Goal: Task Accomplishment & Management: Complete application form

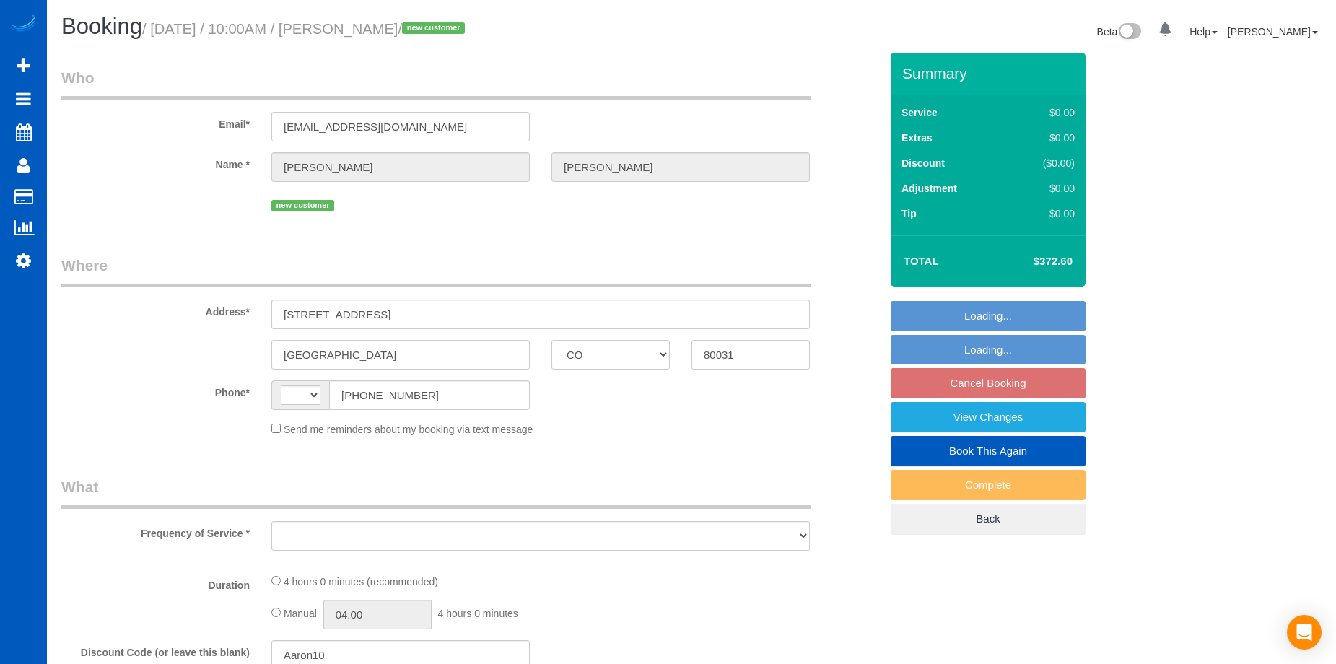
select select "CO"
select select "string:[GEOGRAPHIC_DATA]"
select select "object:808"
select select "string:fspay-faab9dd4-f42b-4303-a615-2e51834459fc"
select select "spot1"
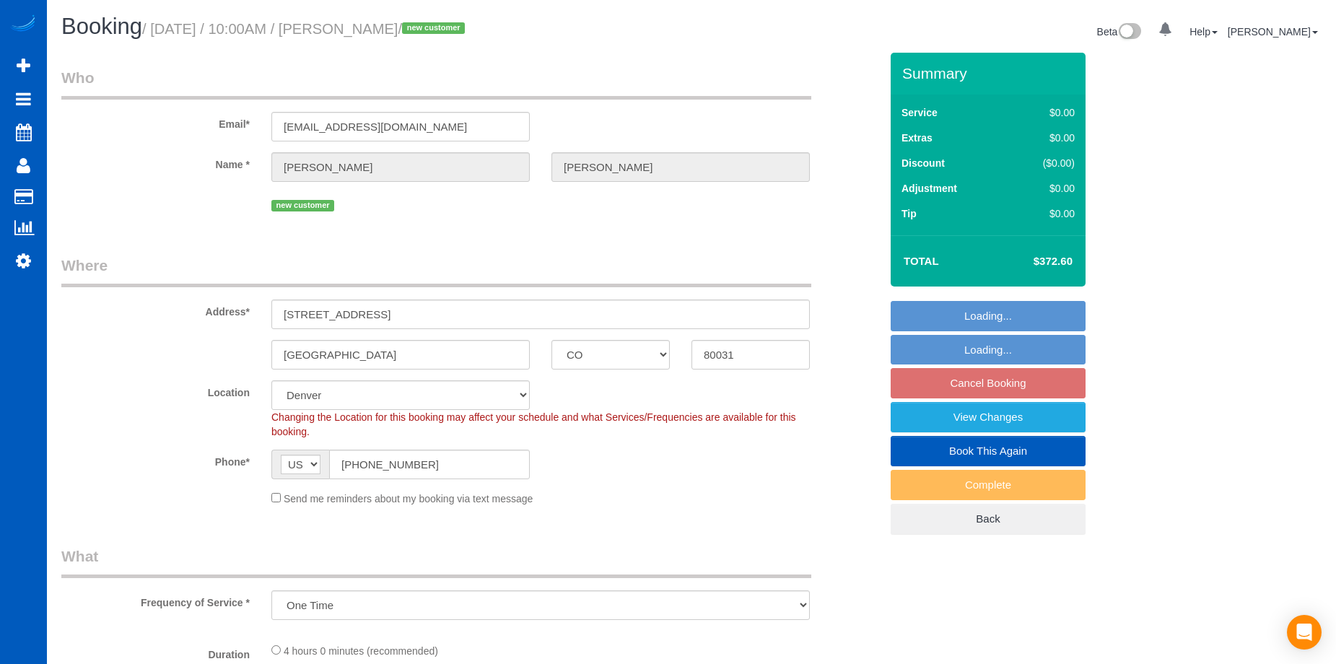
select select "199"
select select "1001"
select select "3"
select select "object:1083"
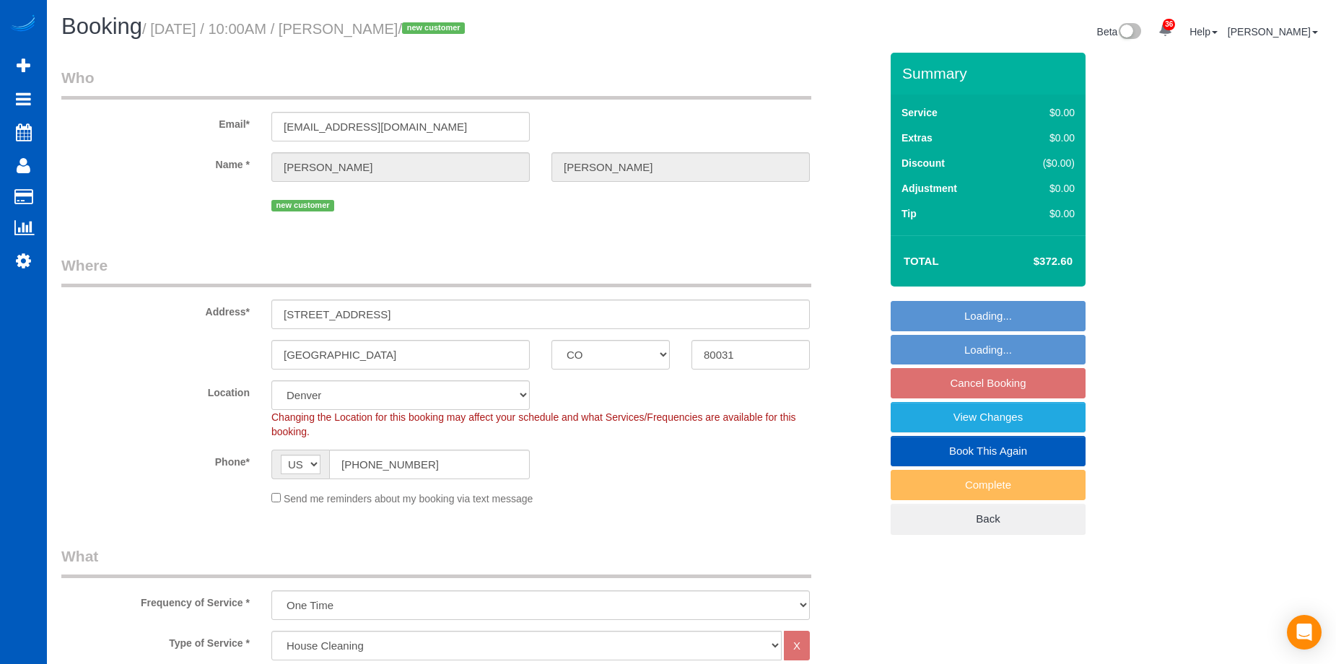
select select "spot13"
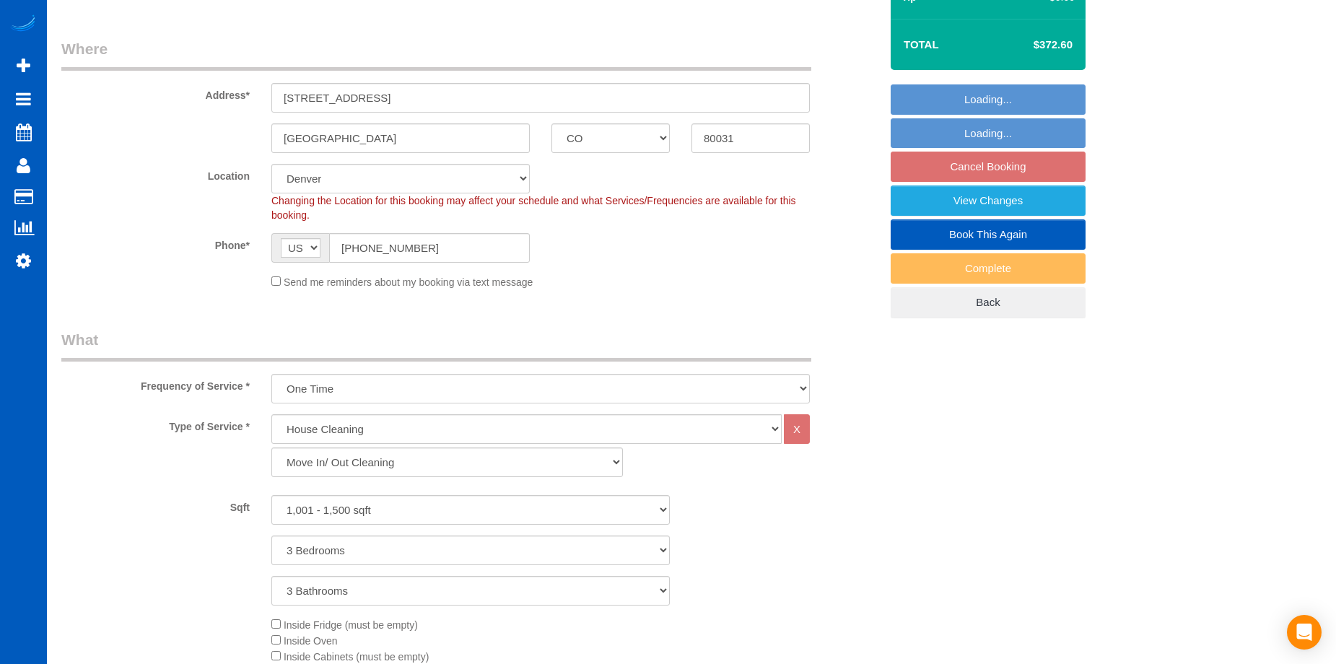
select select "1001"
select select "3"
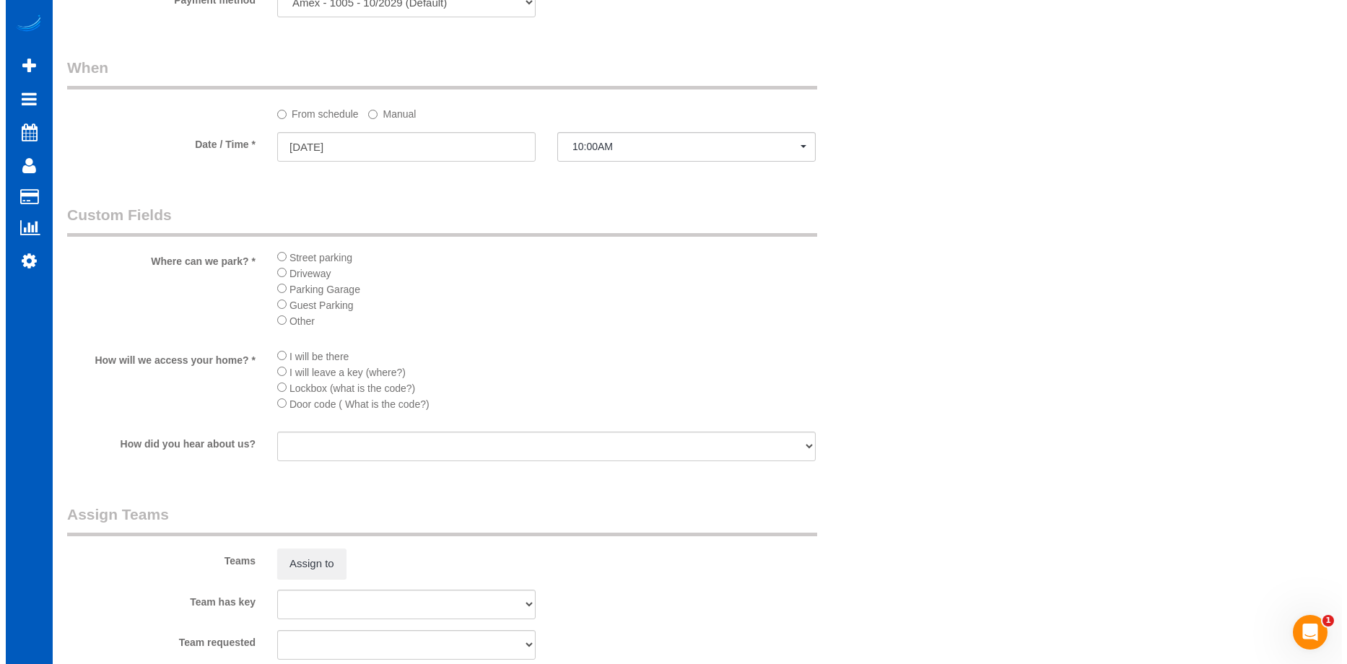
scroll to position [1518, 0]
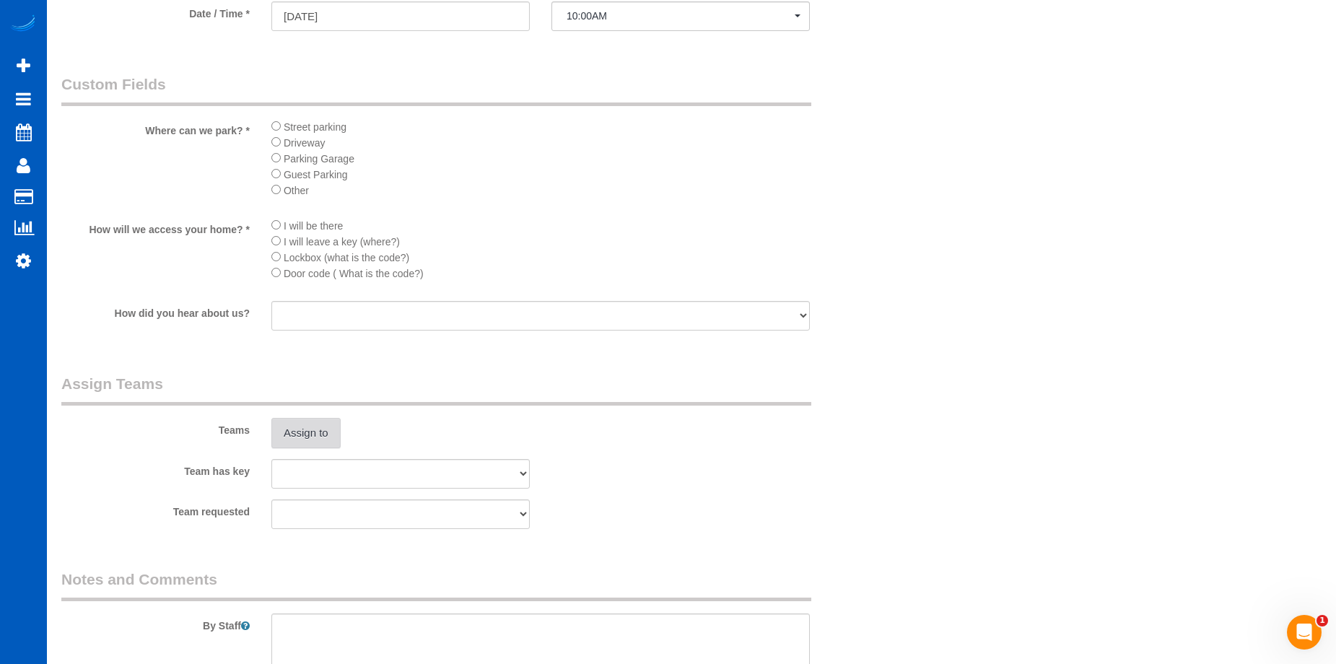
click at [302, 427] on button "Assign to" at bounding box center [305, 433] width 69 height 30
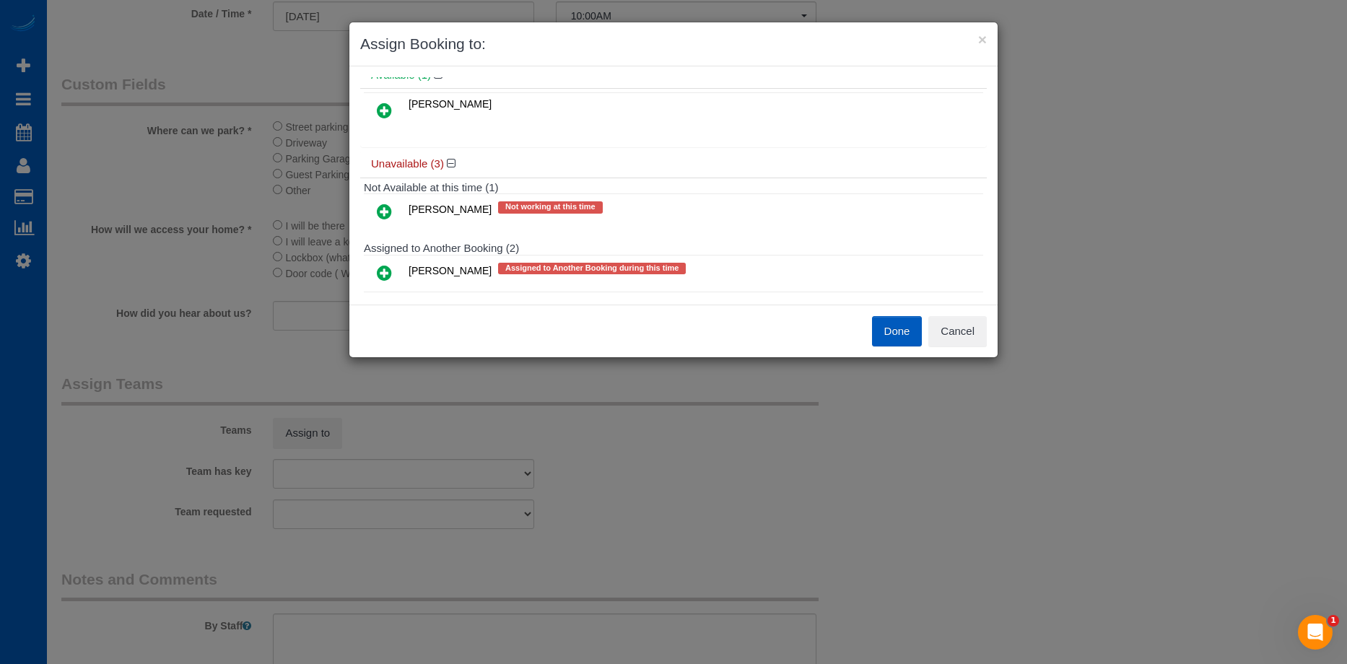
scroll to position [0, 0]
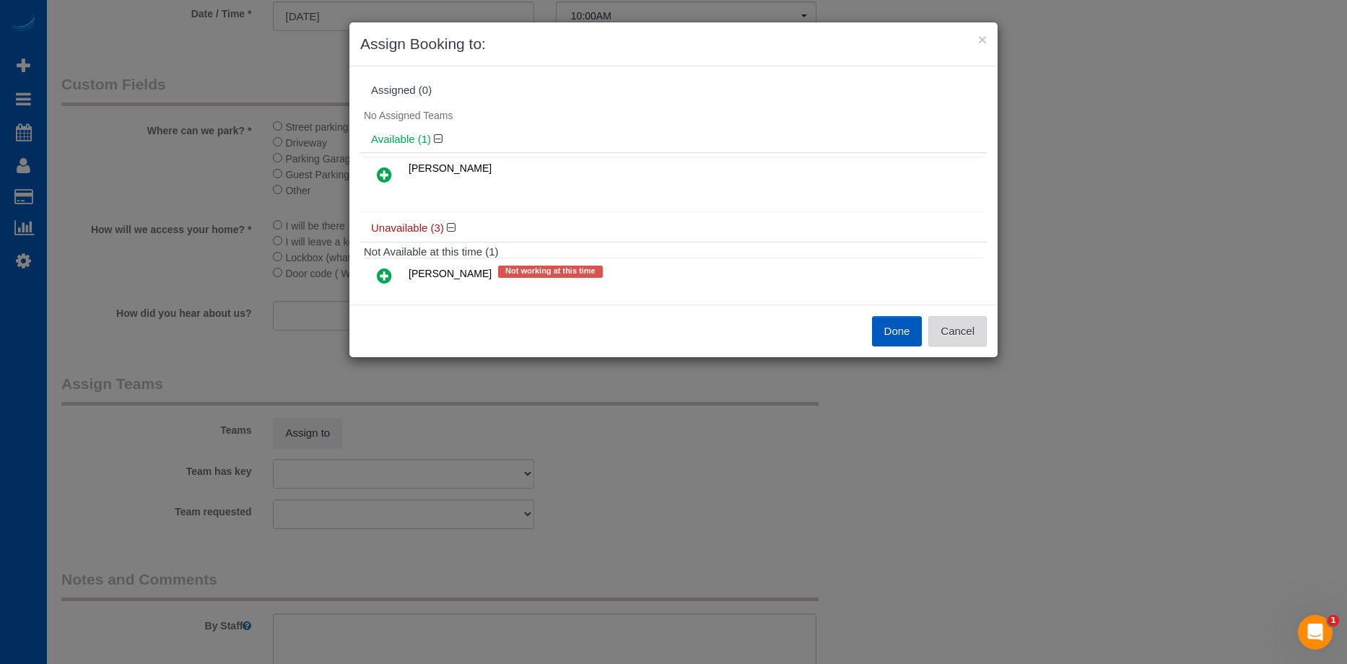
click at [976, 328] on button "Cancel" at bounding box center [957, 331] width 58 height 30
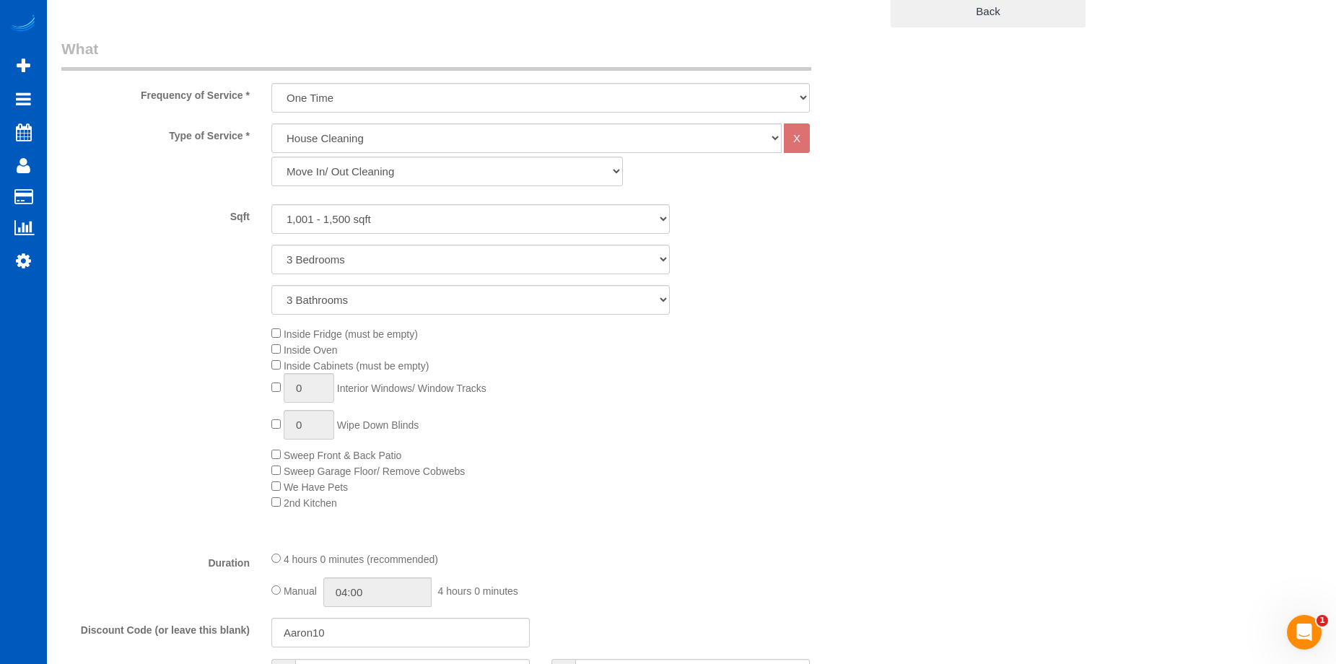
scroll to position [219, 0]
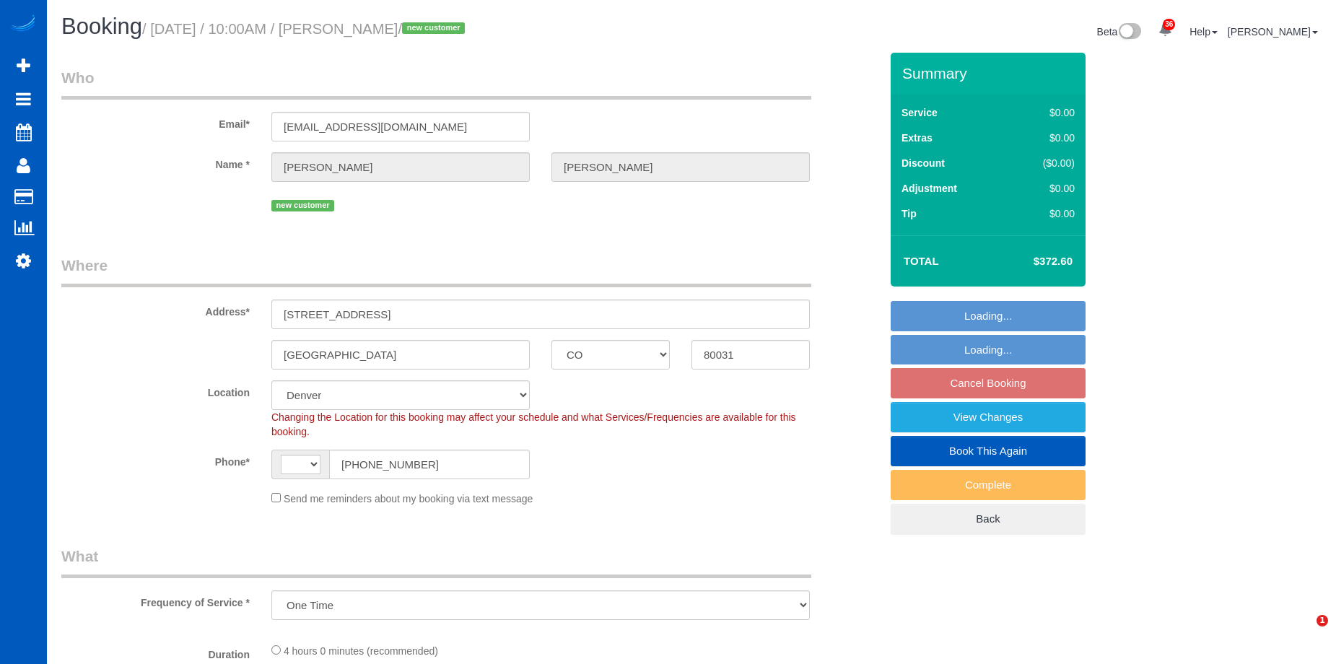
select select "CO"
select select "string:[GEOGRAPHIC_DATA]"
select select "199"
select select "1001"
select select "3"
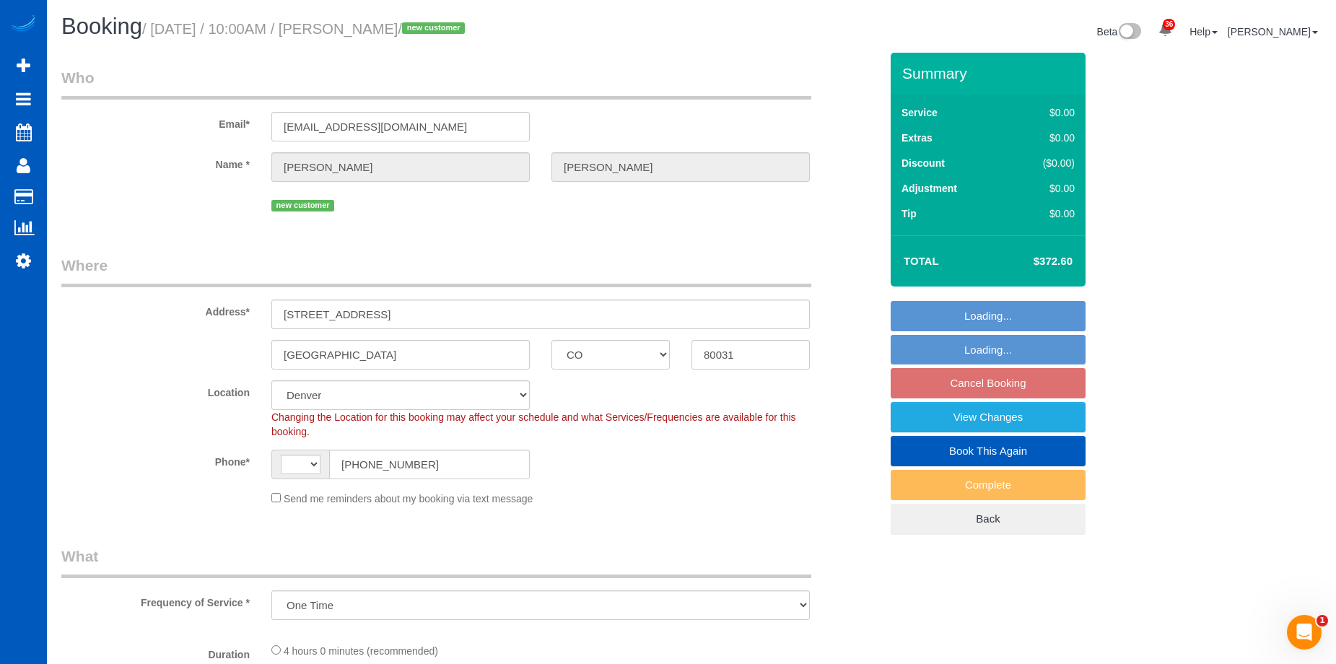
select select "3"
select select "object:1078"
select select "1001"
select select "3"
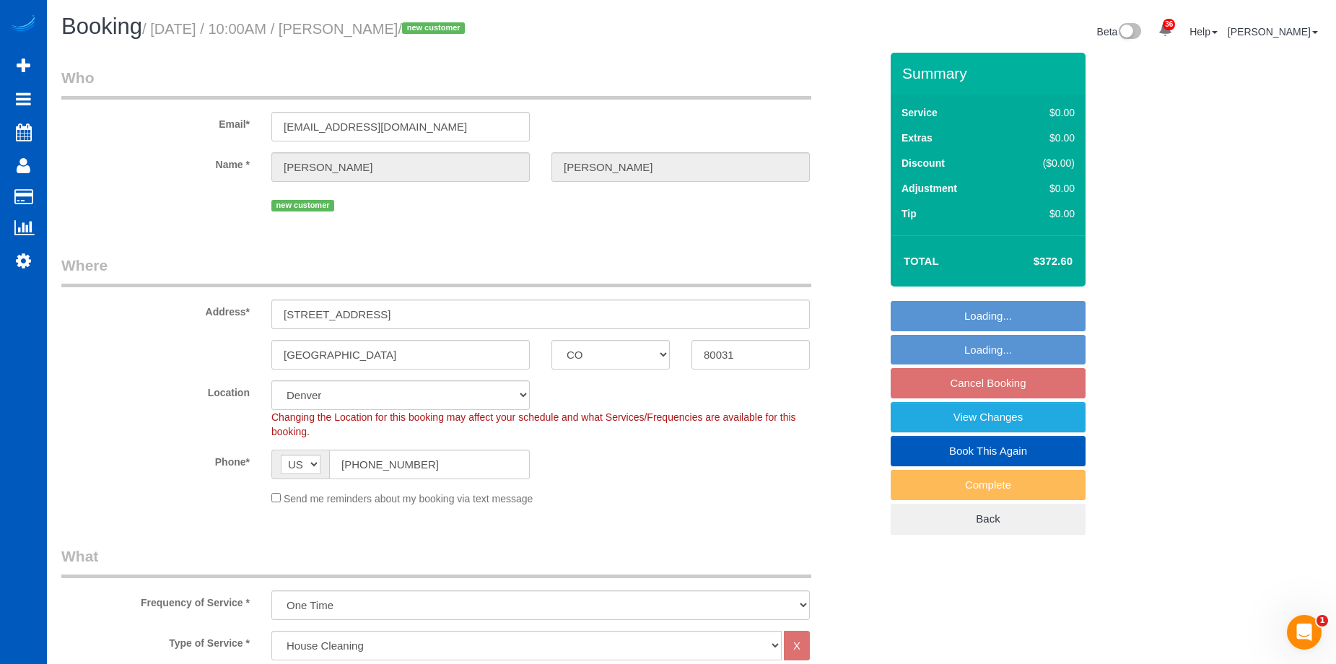
select select "spot1"
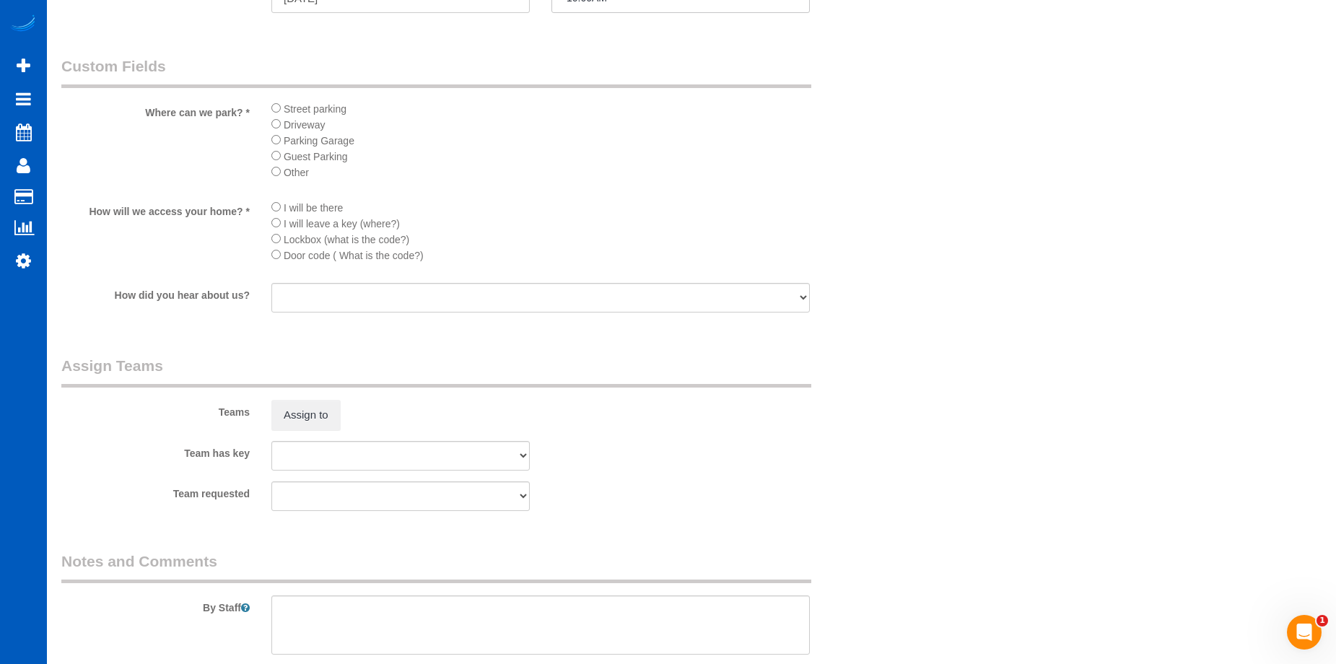
scroll to position [1660, 0]
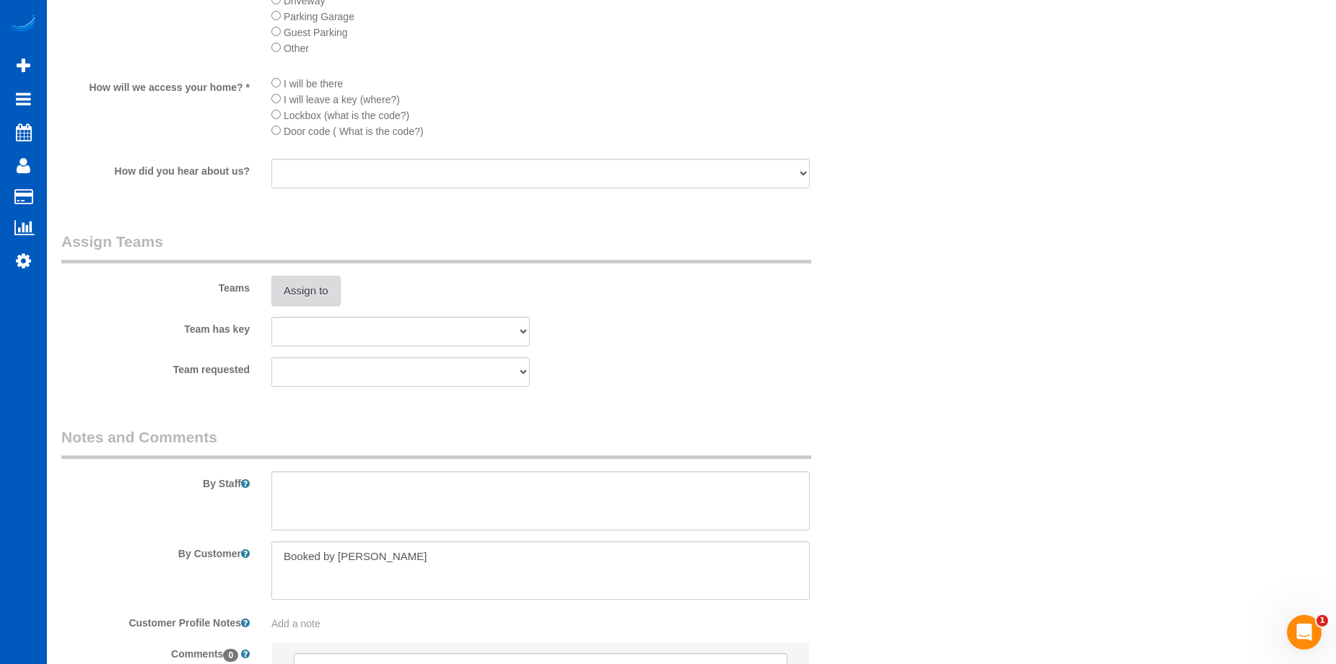
click at [331, 294] on button "Assign to" at bounding box center [305, 291] width 69 height 30
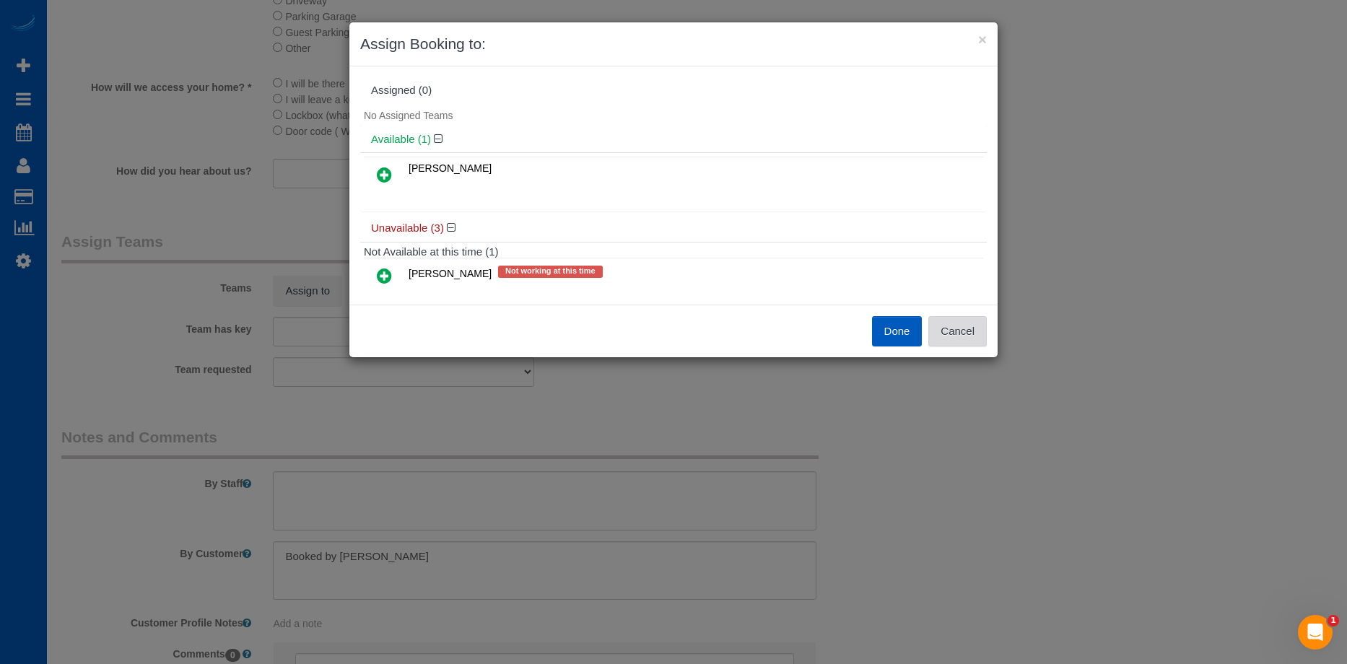
click at [973, 323] on button "Cancel" at bounding box center [957, 331] width 58 height 30
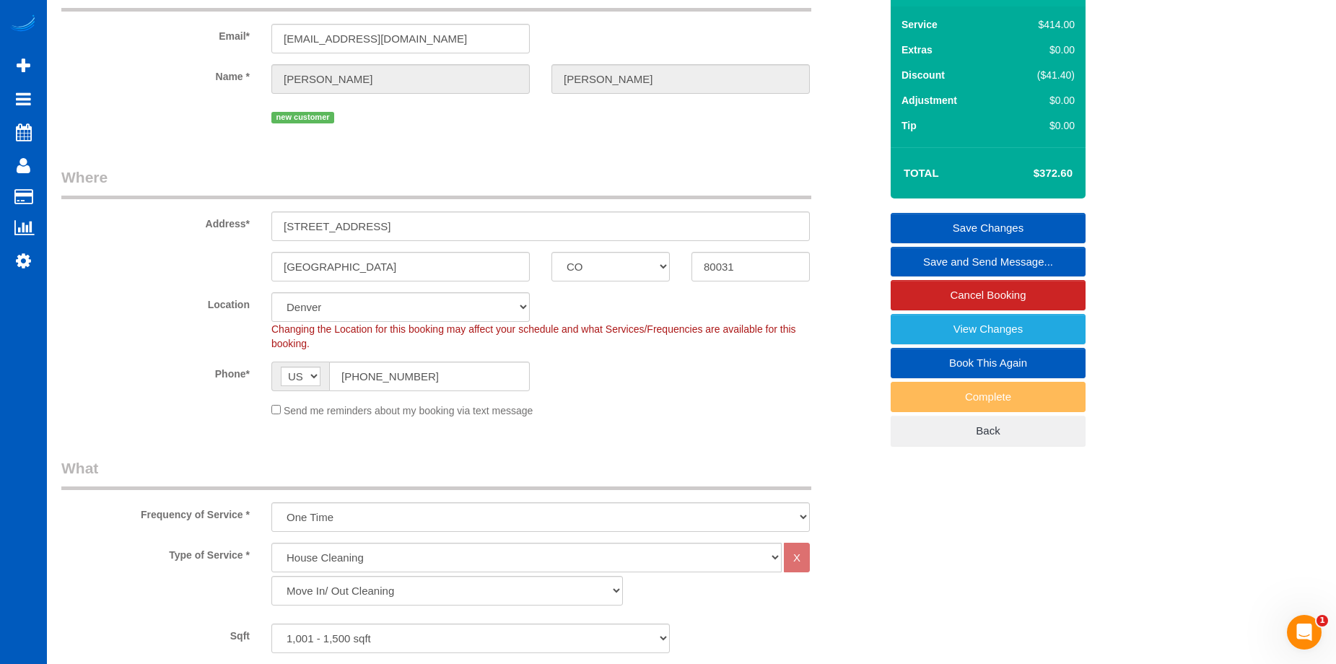
scroll to position [289, 0]
